Goal: Information Seeking & Learning: Check status

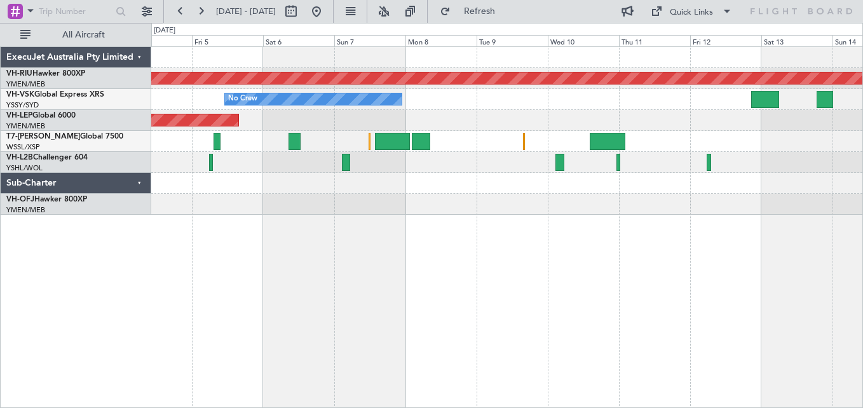
click at [204, 191] on div at bounding box center [506, 183] width 711 height 21
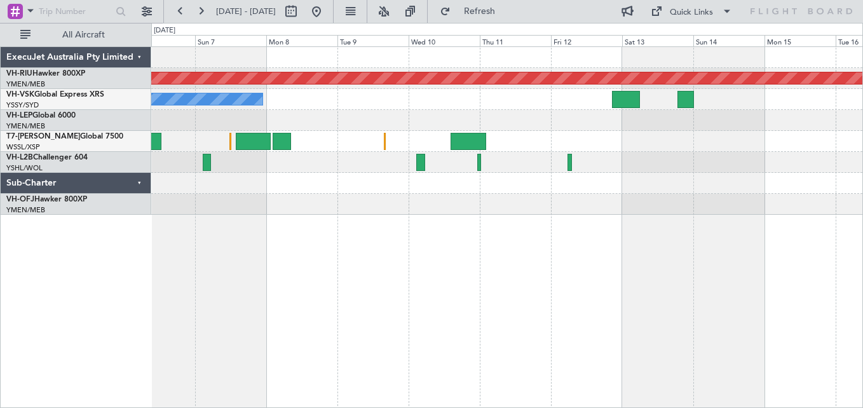
click at [357, 167] on div "Planned Maint [GEOGRAPHIC_DATA] ([GEOGRAPHIC_DATA]) No Crew Unplanned Maint Wic…" at bounding box center [506, 131] width 711 height 168
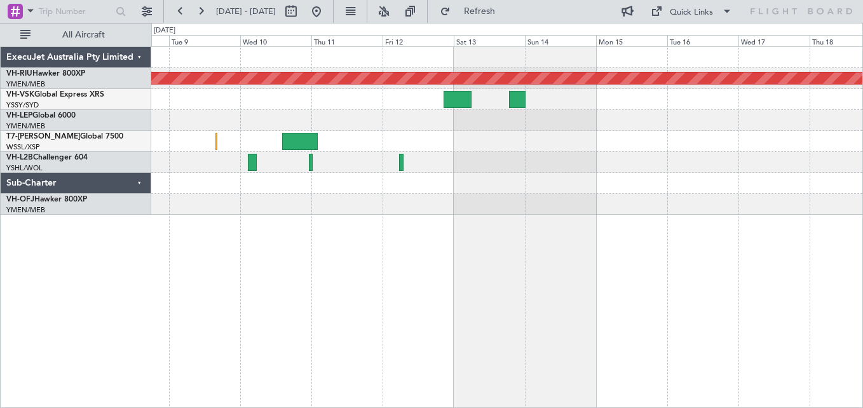
click at [332, 165] on div "Planned Maint [GEOGRAPHIC_DATA] ([GEOGRAPHIC_DATA]) No Crew" at bounding box center [506, 131] width 711 height 168
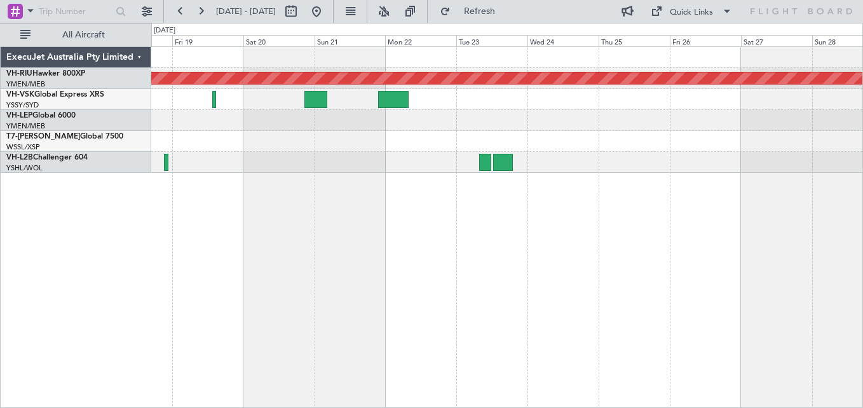
click at [266, 168] on div "Planned Maint [GEOGRAPHIC_DATA] ([GEOGRAPHIC_DATA])" at bounding box center [507, 227] width 712 height 362
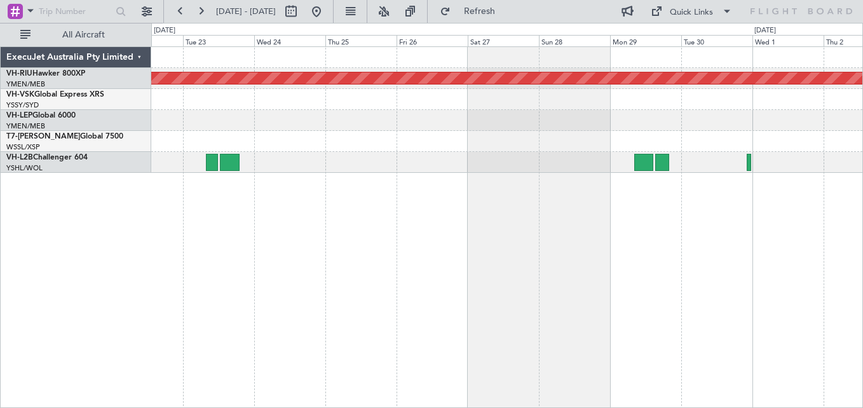
click at [290, 167] on div at bounding box center [506, 162] width 711 height 21
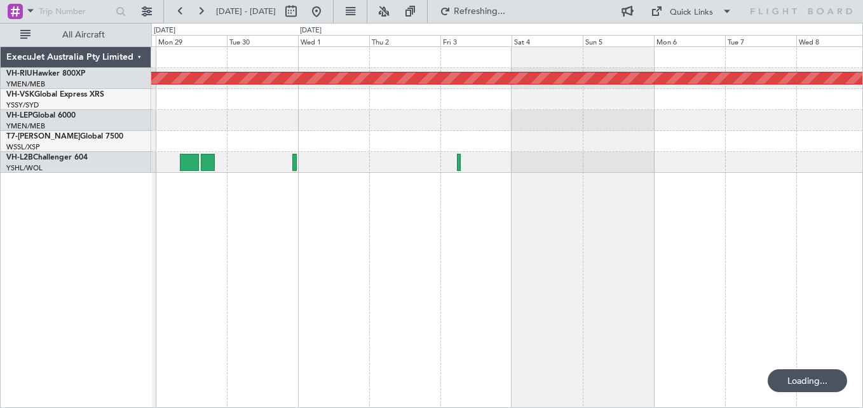
click at [247, 165] on div at bounding box center [506, 162] width 711 height 21
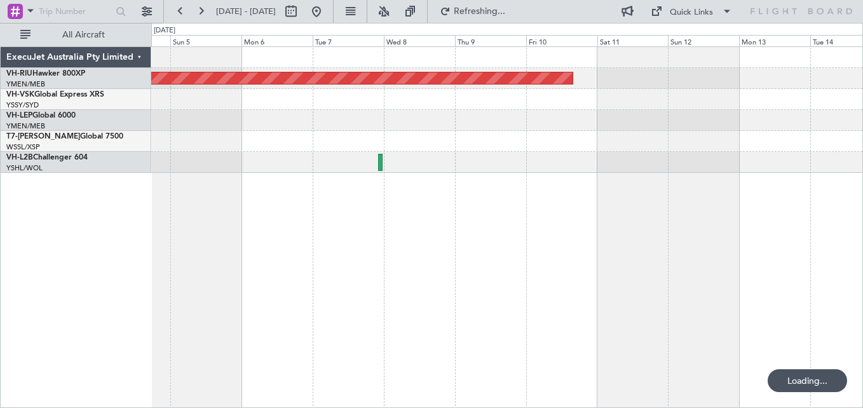
click at [255, 158] on div at bounding box center [506, 162] width 711 height 21
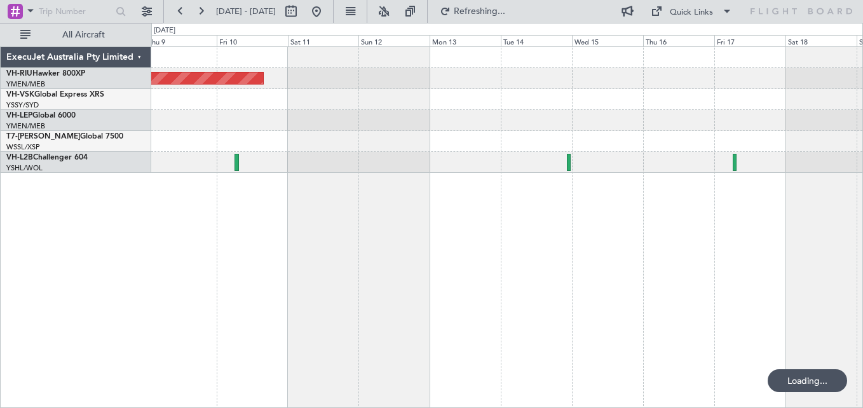
click at [255, 155] on div at bounding box center [506, 162] width 711 height 21
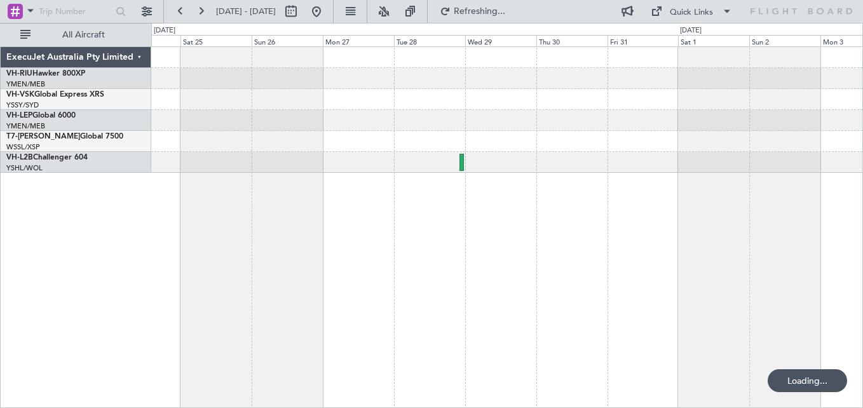
click at [132, 157] on div "ExecuJet Australia Pty Limited VH-RIU Hawker 800XP YMEN/MEB [GEOGRAPHIC_DATA] (…" at bounding box center [431, 215] width 863 height 385
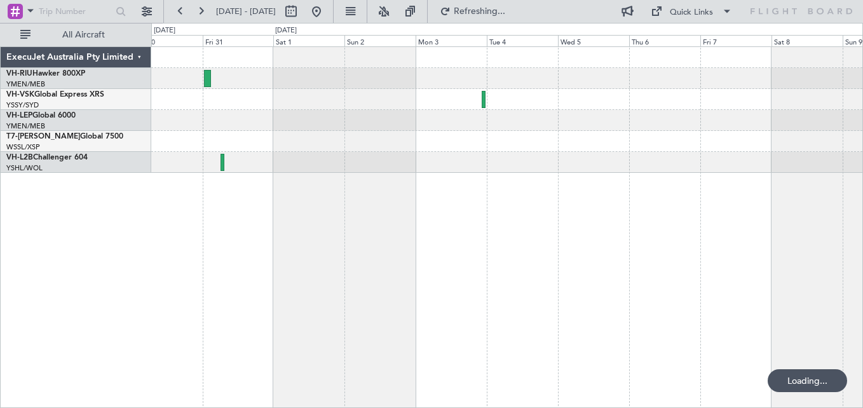
click at [382, 154] on div at bounding box center [506, 162] width 711 height 21
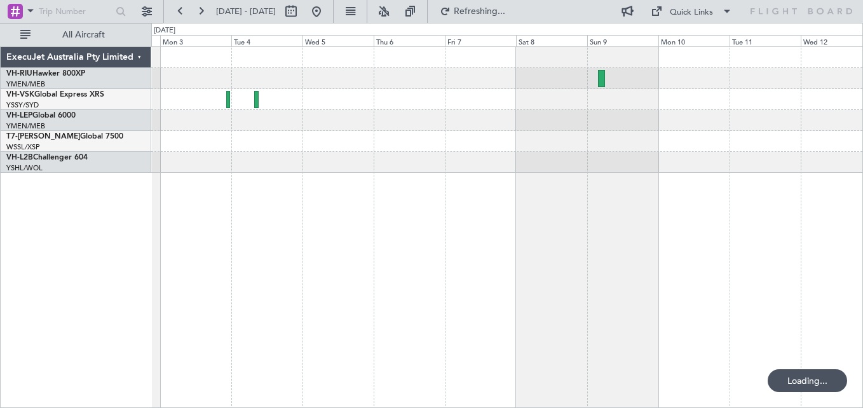
click at [410, 157] on div at bounding box center [506, 162] width 711 height 21
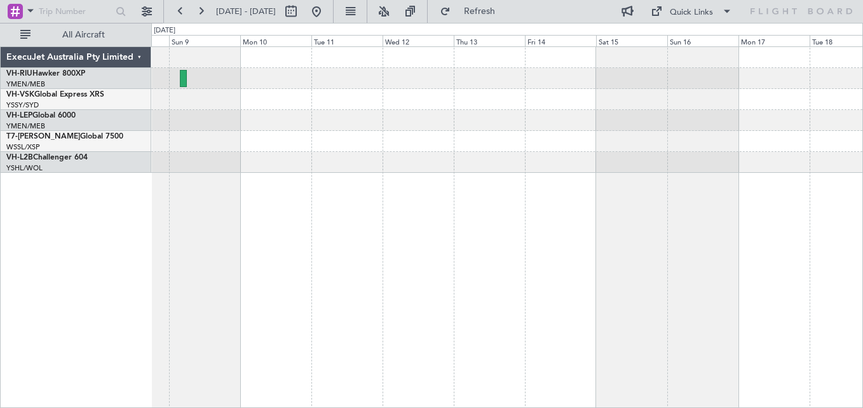
click at [270, 174] on div at bounding box center [507, 227] width 712 height 362
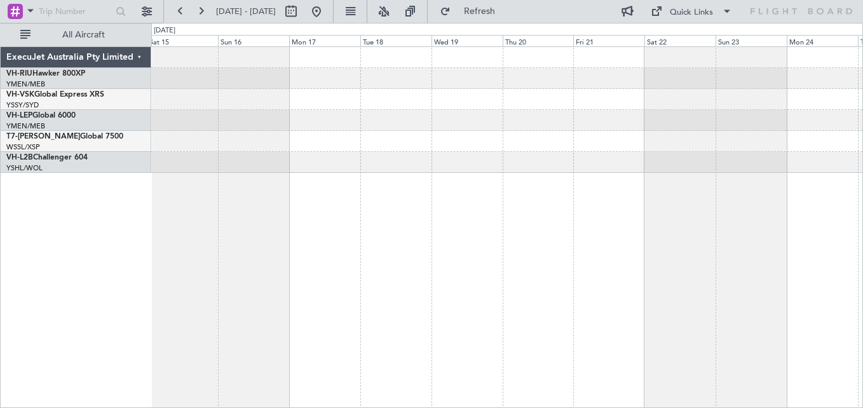
click at [465, 182] on div at bounding box center [507, 227] width 712 height 362
